Goal: Task Accomplishment & Management: Complete application form

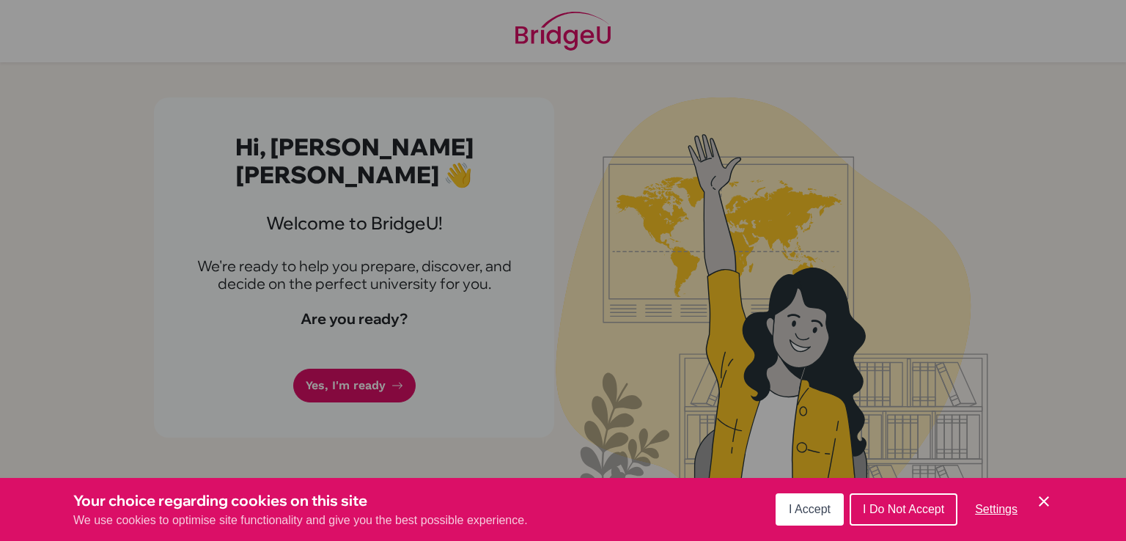
click at [349, 350] on div "Cookie Preferences" at bounding box center [563, 270] width 1126 height 541
click at [1049, 502] on icon "Cookie Control Close Icon" at bounding box center [1045, 502] width 18 height 18
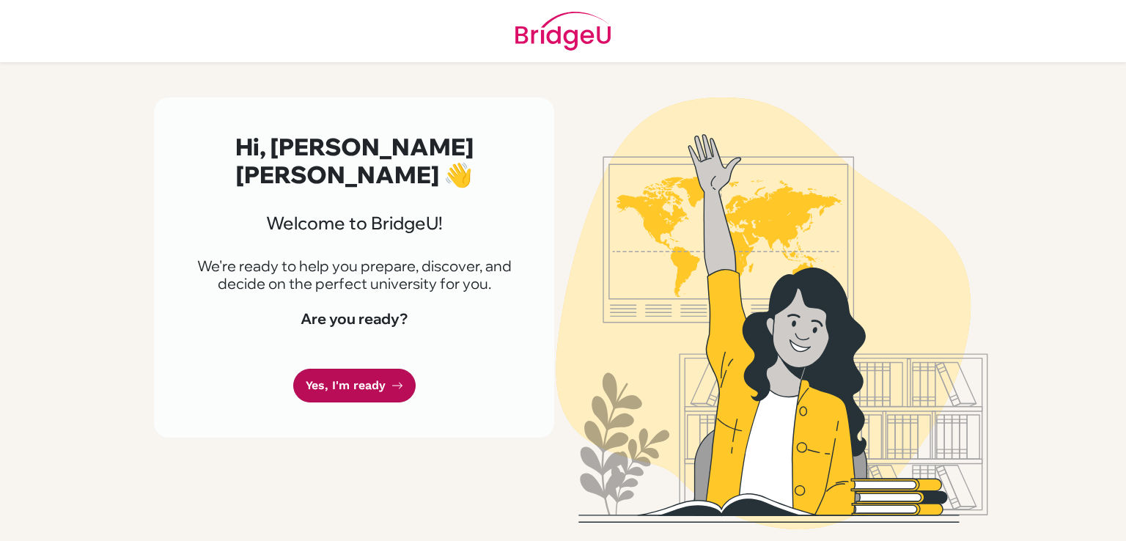
click at [346, 369] on link "Yes, I'm ready" at bounding box center [354, 386] width 122 height 34
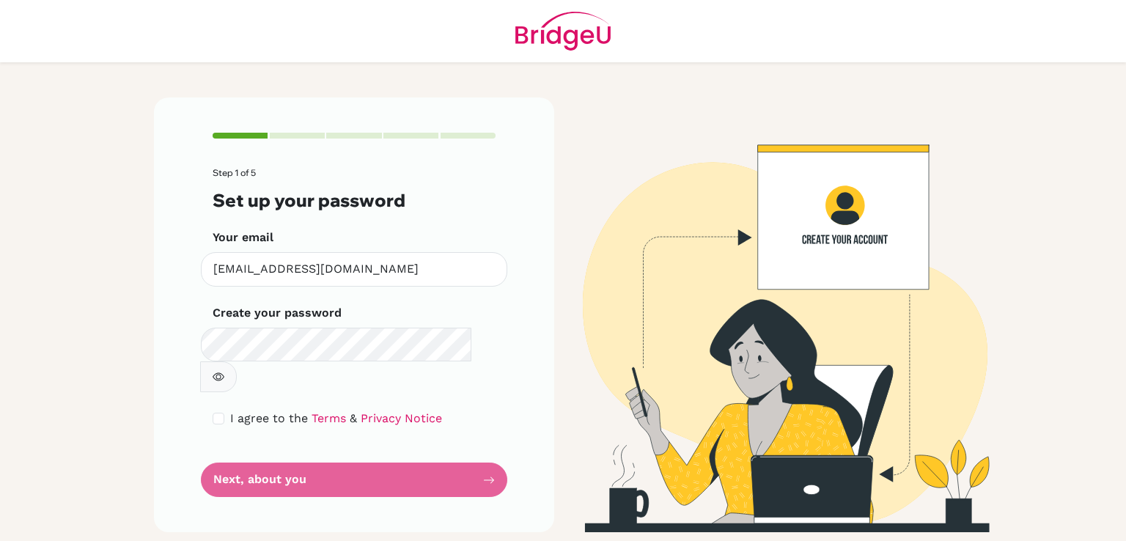
click at [301, 441] on form "Step 1 of 5 Set up your password Your email [EMAIL_ADDRESS][DOMAIN_NAME] Invali…" at bounding box center [354, 332] width 283 height 329
click at [287, 455] on form "Step 1 of 5 Set up your password Your email [EMAIL_ADDRESS][DOMAIN_NAME] Invali…" at bounding box center [354, 332] width 283 height 329
click at [237, 362] on button "button" at bounding box center [218, 377] width 37 height 31
click at [216, 413] on input "checkbox" at bounding box center [219, 419] width 12 height 12
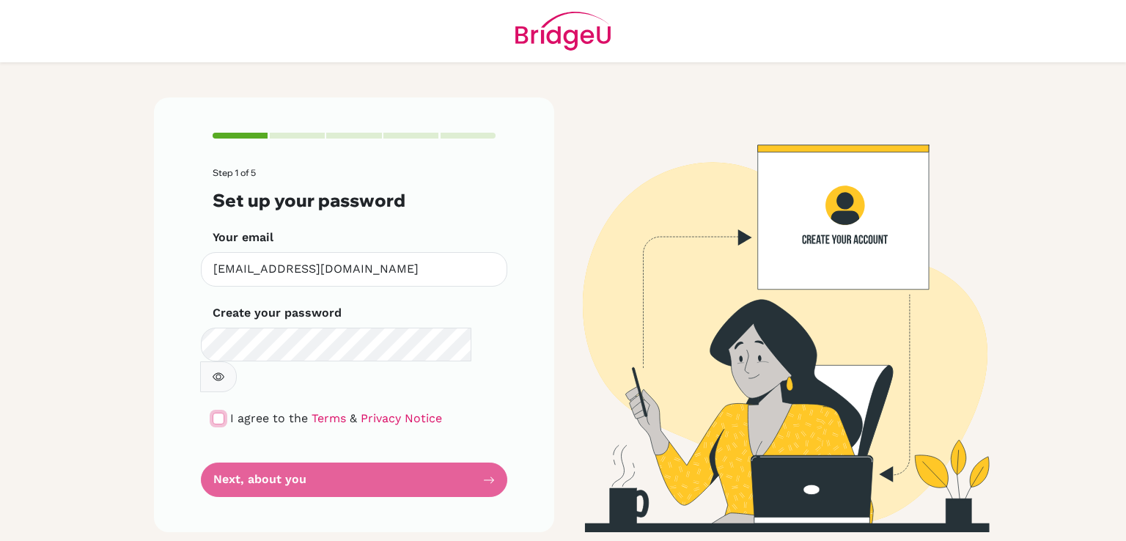
checkbox input "true"
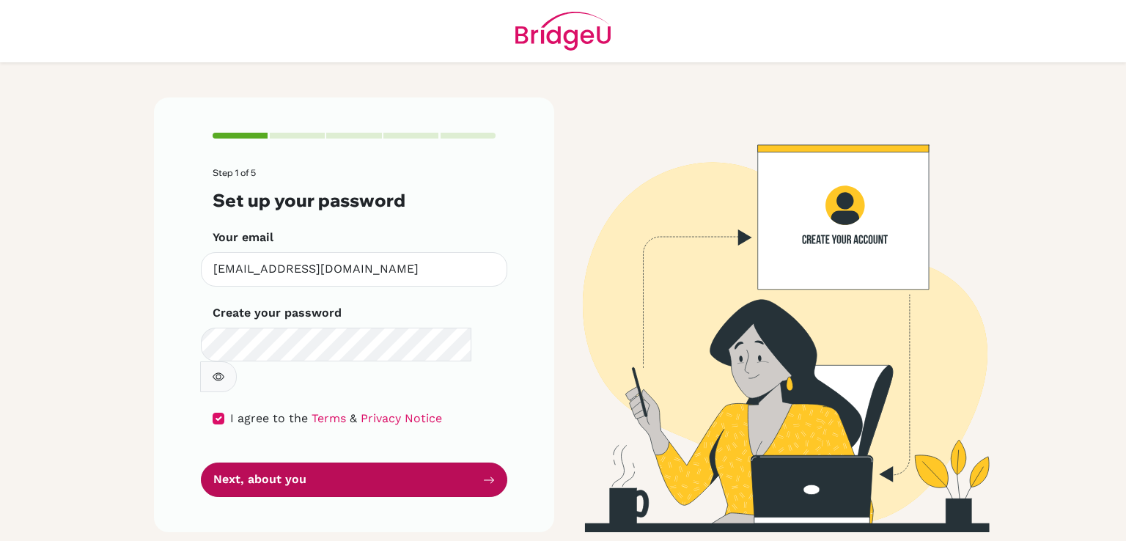
click at [254, 463] on button "Next, about you" at bounding box center [354, 480] width 307 height 34
